Goal: Transaction & Acquisition: Purchase product/service

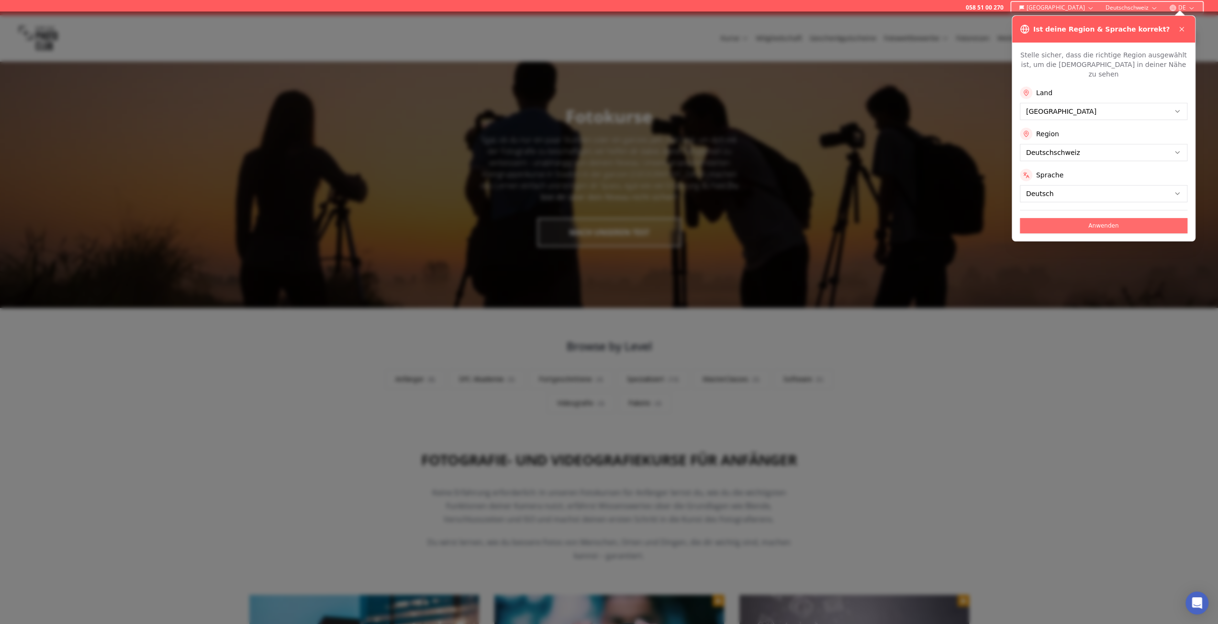
click at [1066, 218] on button "Anwenden" at bounding box center [1103, 225] width 167 height 15
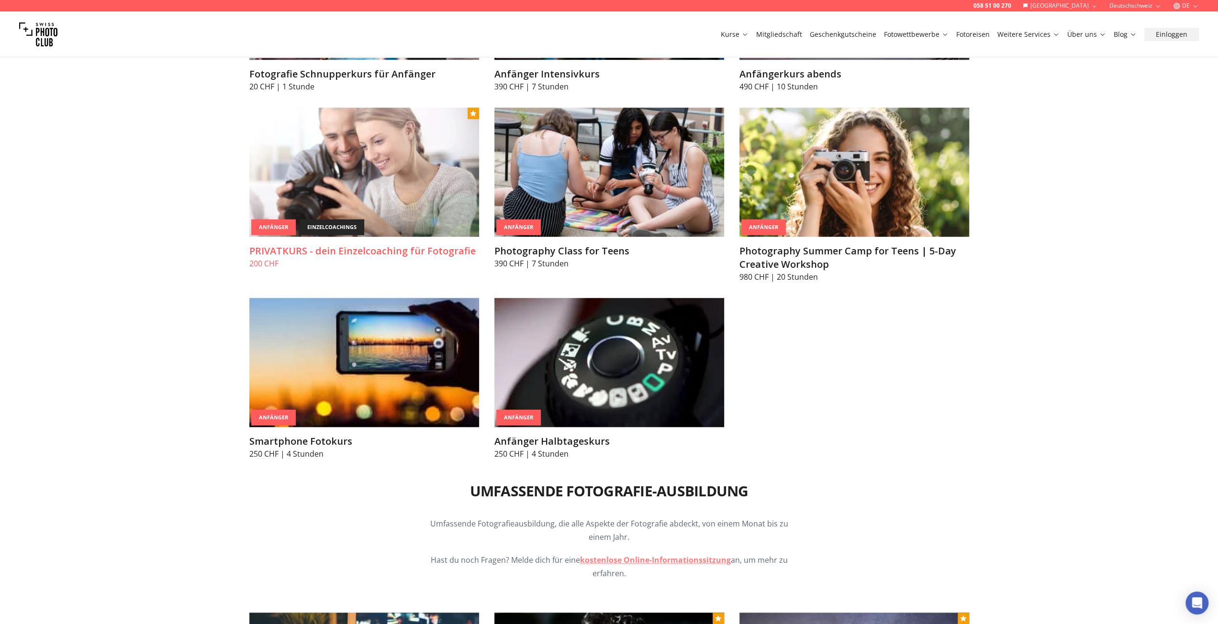
scroll to position [670, 0]
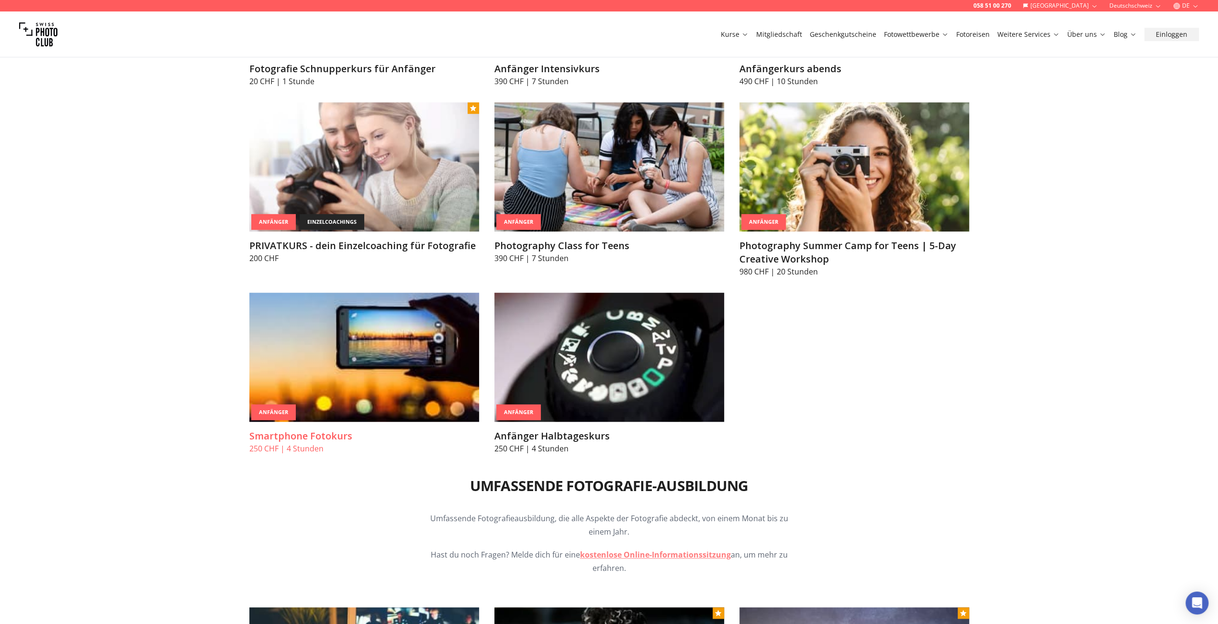
click at [358, 344] on img at bounding box center [364, 357] width 230 height 129
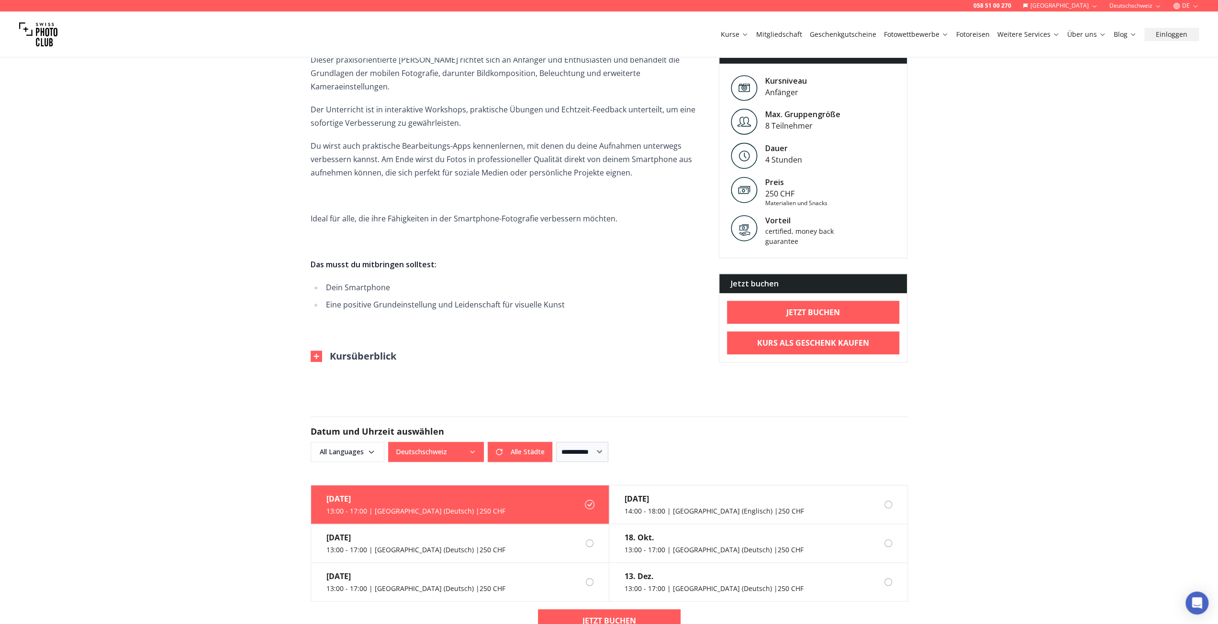
scroll to position [383, 0]
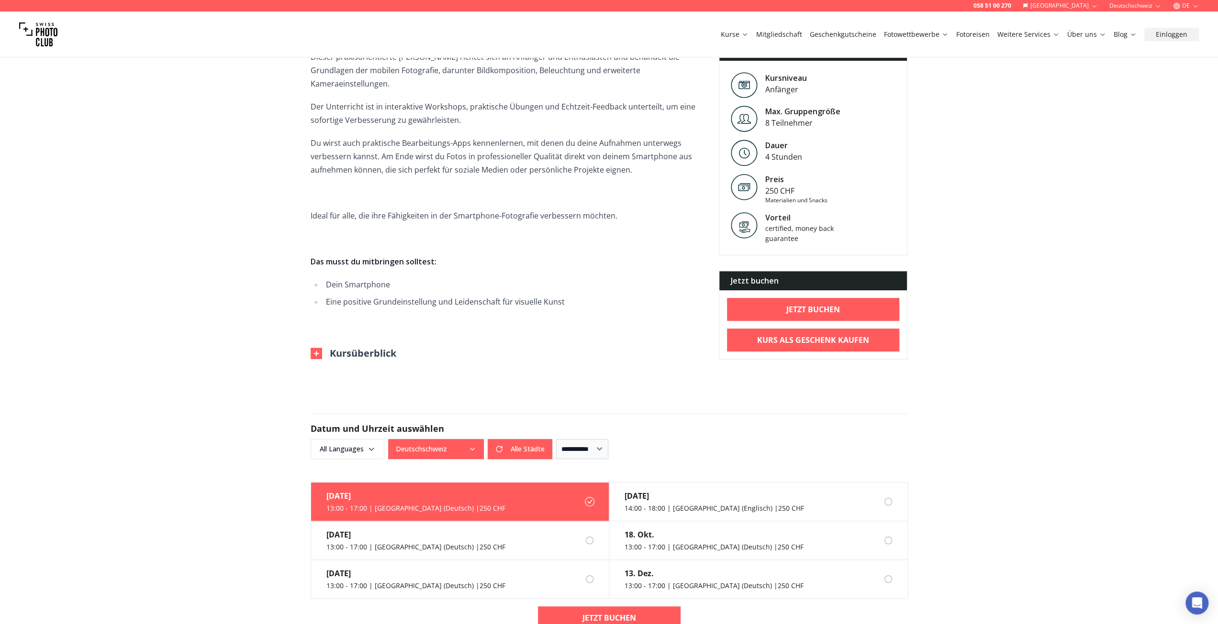
click at [381, 347] on button "Kursüberblick" at bounding box center [354, 353] width 86 height 13
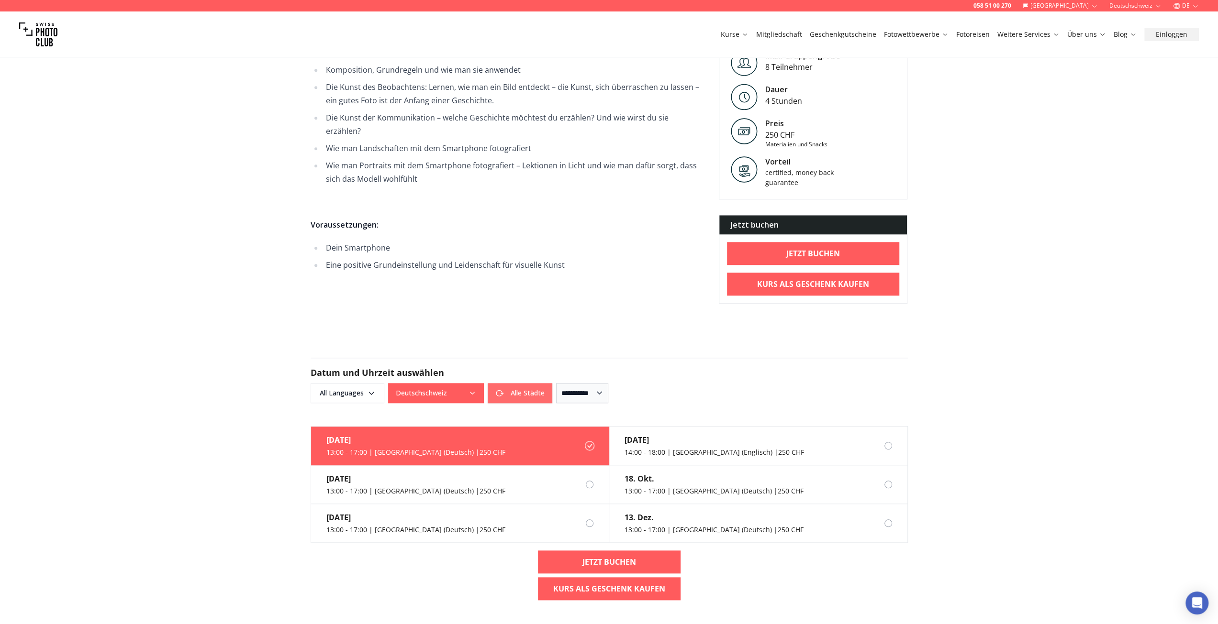
scroll to position [909, 0]
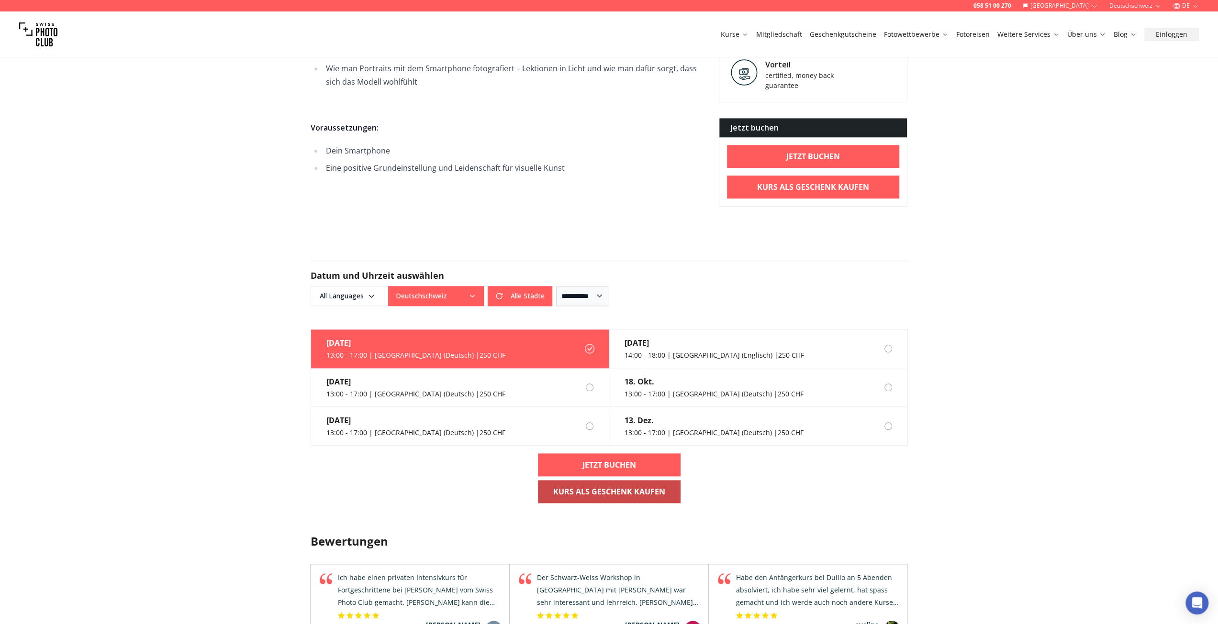
click at [633, 486] on b "Kurs als Geschenk kaufen" at bounding box center [609, 491] width 112 height 11
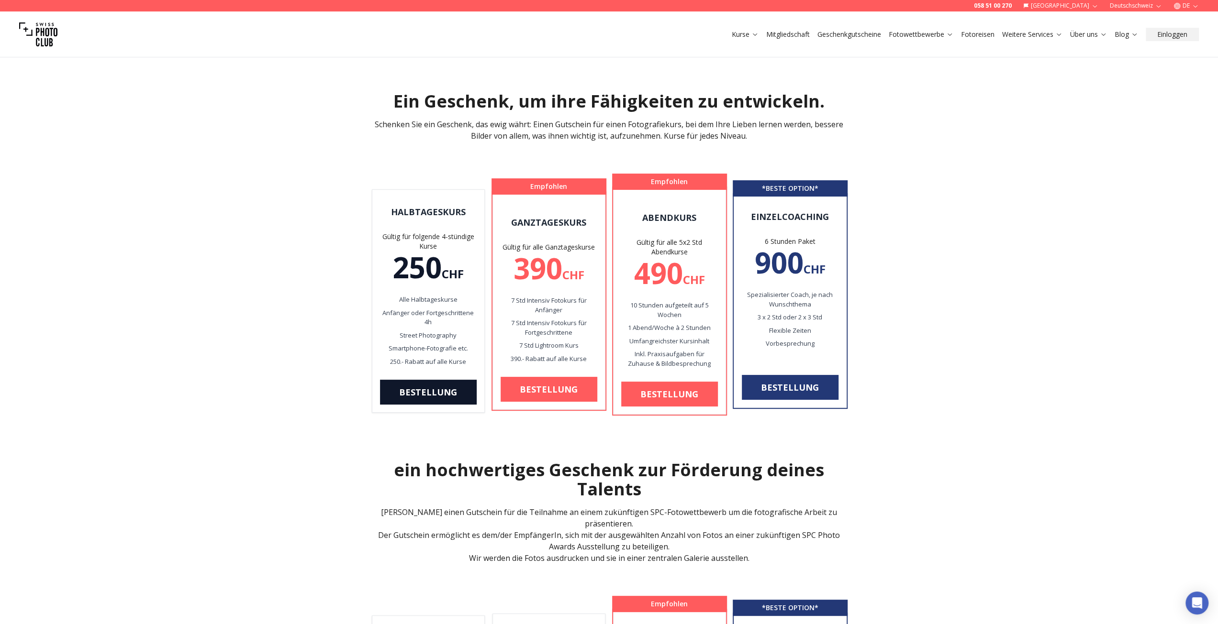
click at [797, 36] on link "Mitgliedschaft" at bounding box center [788, 35] width 44 height 10
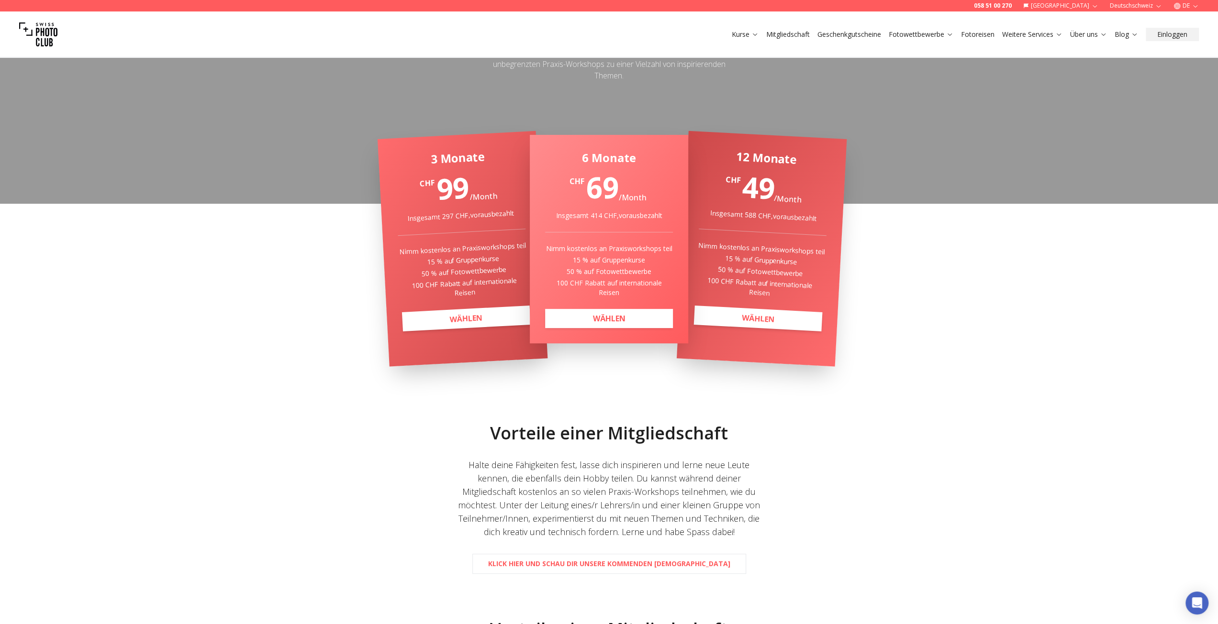
scroll to position [144, 0]
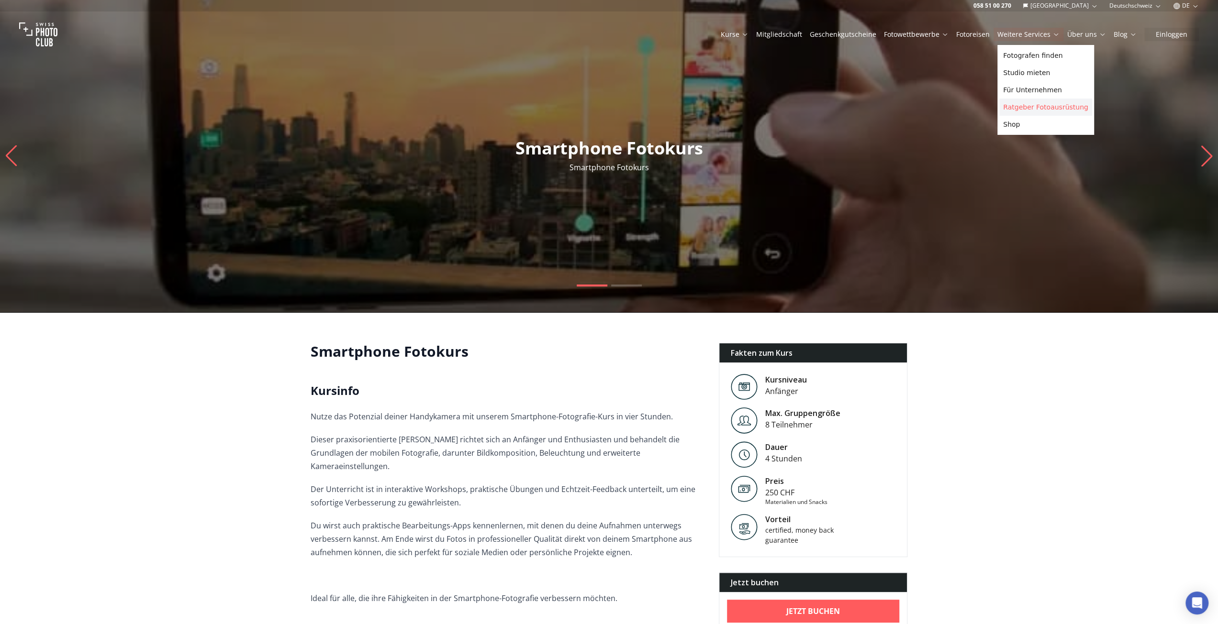
click at [1045, 105] on link "Ratgeber Fotoausrüstung" at bounding box center [1045, 107] width 93 height 17
